Goal: Information Seeking & Learning: Learn about a topic

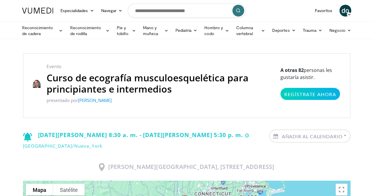
click at [182, 102] on p "presentado por Scott Weiss" at bounding box center [161, 100] width 228 height 7
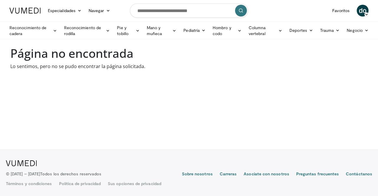
click at [219, 110] on body "Especialidades Medicina de adultos y familia Alergia, Asma, Inmunología Anestes…" at bounding box center [189, 98] width 378 height 196
click at [73, 30] on font "Reconocimiento de rodilla" at bounding box center [84, 31] width 40 height 12
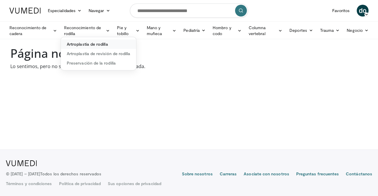
click at [82, 45] on font "Artroplastia de rodilla" at bounding box center [87, 44] width 41 height 5
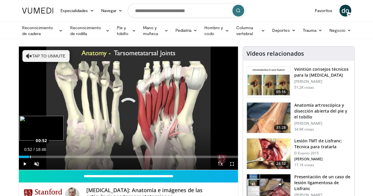
click at [19, 158] on div "Loaded : 3.54% 00:52 00:52" at bounding box center [128, 157] width 219 height 2
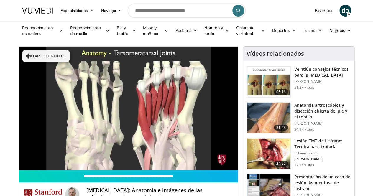
click at [21, 168] on video-js "**********" at bounding box center [128, 109] width 219 height 124
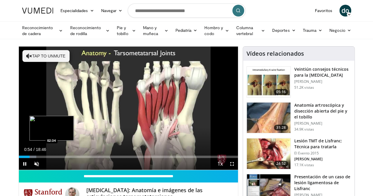
click at [37, 158] on div "Loaded : 8.00% 00:55 02:34" at bounding box center [128, 157] width 219 height 2
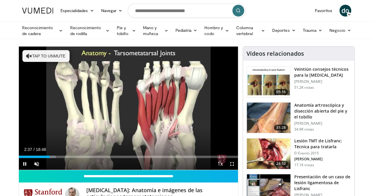
click at [77, 169] on div "Current Time 2:37 / Duration 18:46 Pause Skip Backward Skip Forward Unmute Load…" at bounding box center [128, 164] width 219 height 12
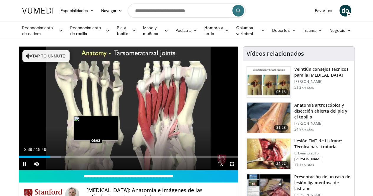
click at [81, 158] on div "Loaded : 19.50% 02:39 06:02" at bounding box center [128, 157] width 219 height 2
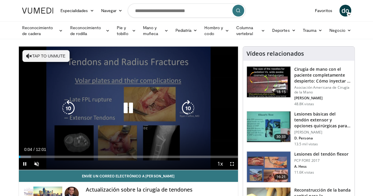
click at [132, 142] on div "10 seconds Tap to unmute" at bounding box center [128, 108] width 219 height 123
click at [190, 147] on div "10 seconds Tap to unmute" at bounding box center [128, 108] width 219 height 123
click at [186, 114] on icon "Video Player" at bounding box center [188, 108] width 17 height 17
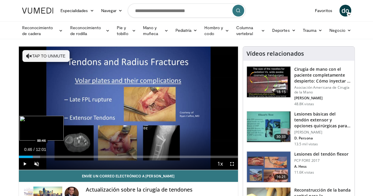
click at [19, 158] on div "Progress Bar" at bounding box center [29, 157] width 21 height 2
click at [25, 158] on div "Loaded : 13.87% 00:48 01:05" at bounding box center [128, 156] width 219 height 6
click at [37, 158] on div "Loaded : 15.26% 01:06 01:39" at bounding box center [128, 157] width 219 height 2
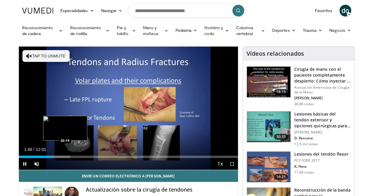
click at [50, 158] on div "Progress Bar" at bounding box center [56, 157] width 29 height 2
click at [58, 158] on div "Progress Bar" at bounding box center [63, 157] width 21 height 2
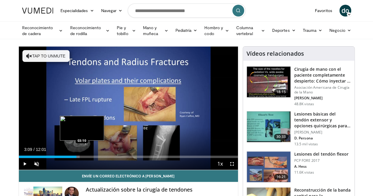
click at [67, 158] on div "Loaded : 27.75% 02:43 03:10" at bounding box center [128, 157] width 219 height 2
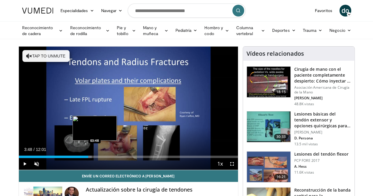
click at [80, 158] on div "Loaded : 33.30% 03:48 03:48" at bounding box center [128, 157] width 219 height 2
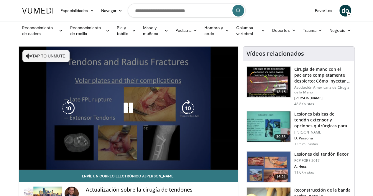
click at [86, 167] on video-js "**********" at bounding box center [128, 109] width 219 height 124
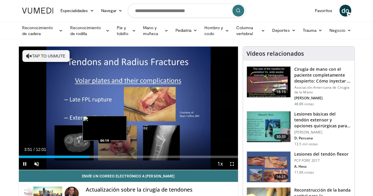
click at [90, 158] on div "Loaded : 37.46% 03:51 04:19" at bounding box center [128, 157] width 219 height 2
click at [98, 158] on div "Loaded : 41.62% 04:21 04:44" at bounding box center [128, 157] width 219 height 2
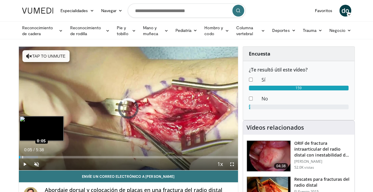
click at [19, 158] on div "Loaded : 8.86% 0:05 0:05" at bounding box center [128, 157] width 219 height 2
click at [28, 158] on div "Progress Bar" at bounding box center [28, 157] width 1 height 2
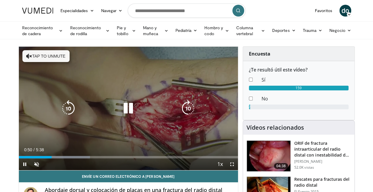
click at [28, 57] on button "Tap to unmute" at bounding box center [45, 56] width 47 height 12
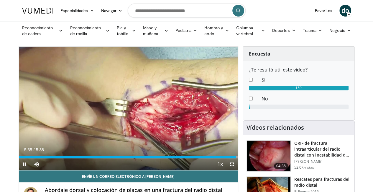
click at [198, 169] on div "Current Time 5:35 / Duration 5:38 Pause Skip Backward Skip Forward Mute 0% Load…" at bounding box center [128, 164] width 219 height 12
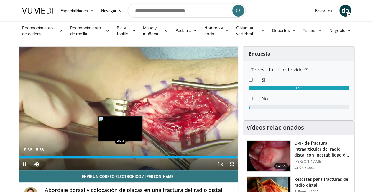
click at [105, 158] on div "Loaded : 100.00% 5:38 2:23" at bounding box center [128, 156] width 219 height 6
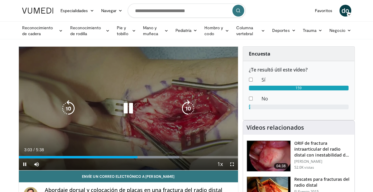
click at [184, 80] on div "10 seconds Tap to unmute" at bounding box center [128, 108] width 219 height 123
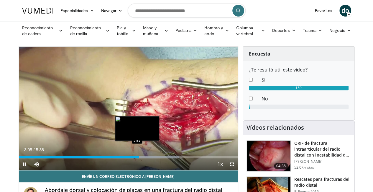
click at [122, 158] on div "3:05" at bounding box center [79, 157] width 120 height 2
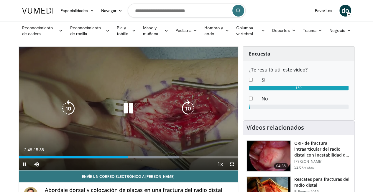
click at [81, 163] on div "10 seconds Tap to unmute" at bounding box center [128, 108] width 219 height 123
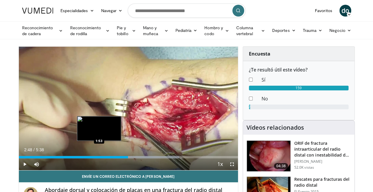
click at [84, 158] on div "2:48" at bounding box center [73, 157] width 109 height 2
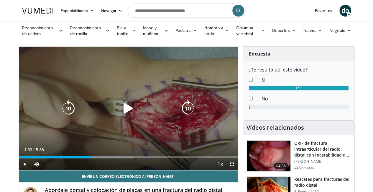
click at [125, 111] on icon "Video Player" at bounding box center [128, 108] width 17 height 17
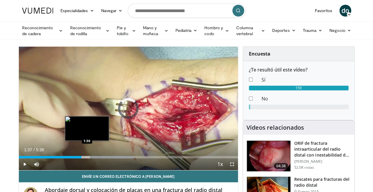
click at [72, 158] on div "1:56" at bounding box center [50, 157] width 63 height 2
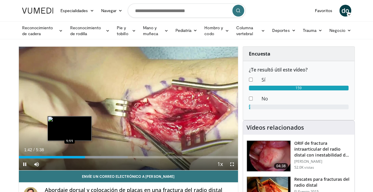
click at [55, 158] on div "1:42" at bounding box center [52, 157] width 66 height 2
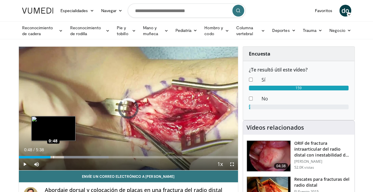
click at [38, 158] on div "Loaded : 40.98% 0:48 0:48" at bounding box center [128, 157] width 219 height 2
